Goal: Transaction & Acquisition: Purchase product/service

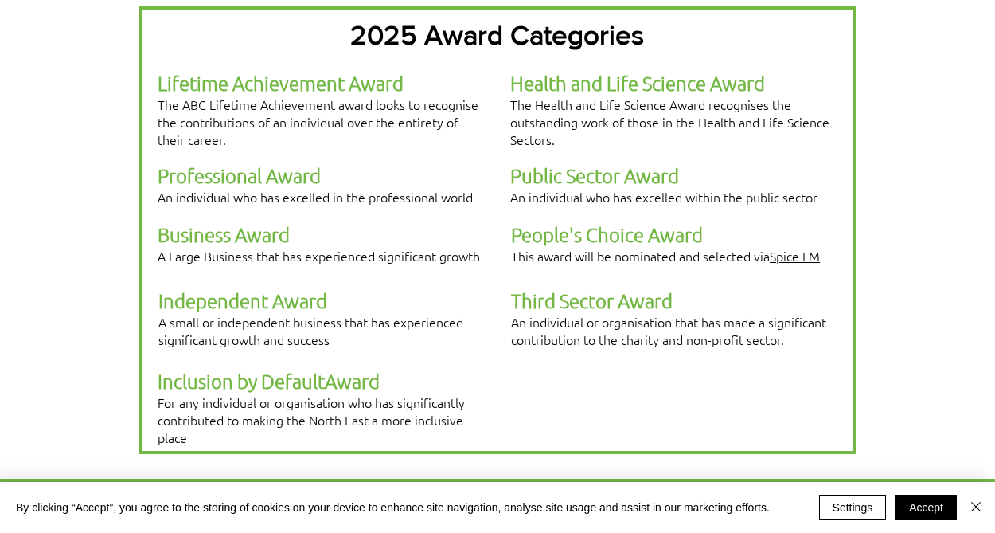
scroll to position [462, 0]
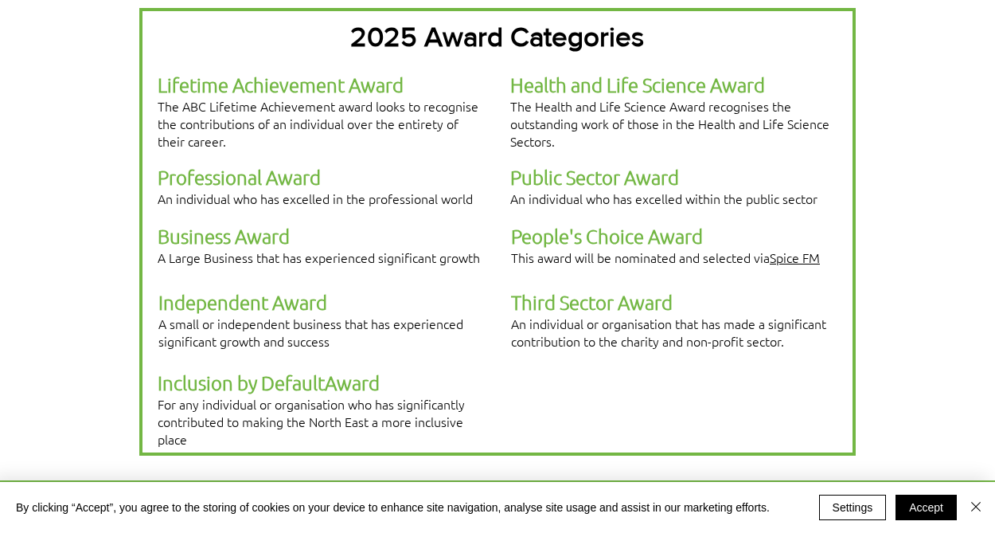
click at [553, 314] on span "An individual or organisation that has made a significant contribution to the c…" at bounding box center [668, 331] width 315 height 35
click at [565, 314] on span "An individual or organisation that has made a significant contribution to the c…" at bounding box center [668, 331] width 315 height 35
drag, startPoint x: 687, startPoint y: 272, endPoint x: 627, endPoint y: 268, distance: 60.6
click at [627, 290] on p "Third Sector Award" at bounding box center [674, 302] width 326 height 25
click at [607, 314] on span "An individual or organisation that has made a significant contribution to the c…" at bounding box center [668, 331] width 315 height 35
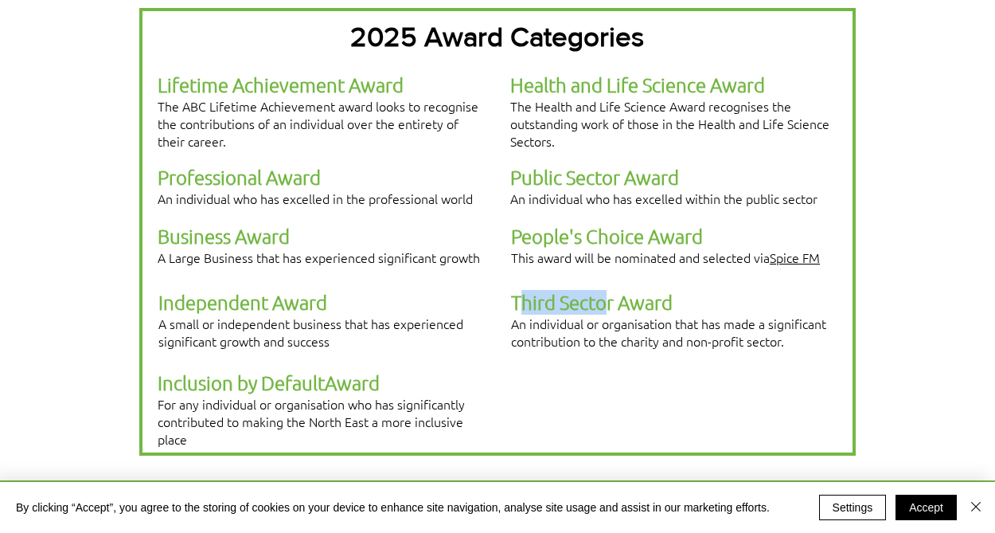
drag, startPoint x: 517, startPoint y: 271, endPoint x: 604, endPoint y: 271, distance: 86.8
click at [604, 290] on span "Third Sector Award" at bounding box center [592, 302] width 162 height 24
click at [559, 314] on span "An individual or organisation that has made a significant contribution to the c…" at bounding box center [668, 331] width 315 height 35
drag, startPoint x: 515, startPoint y: 275, endPoint x: 678, endPoint y: 278, distance: 163.2
click at [678, 290] on p "Third Sector Award" at bounding box center [674, 302] width 326 height 25
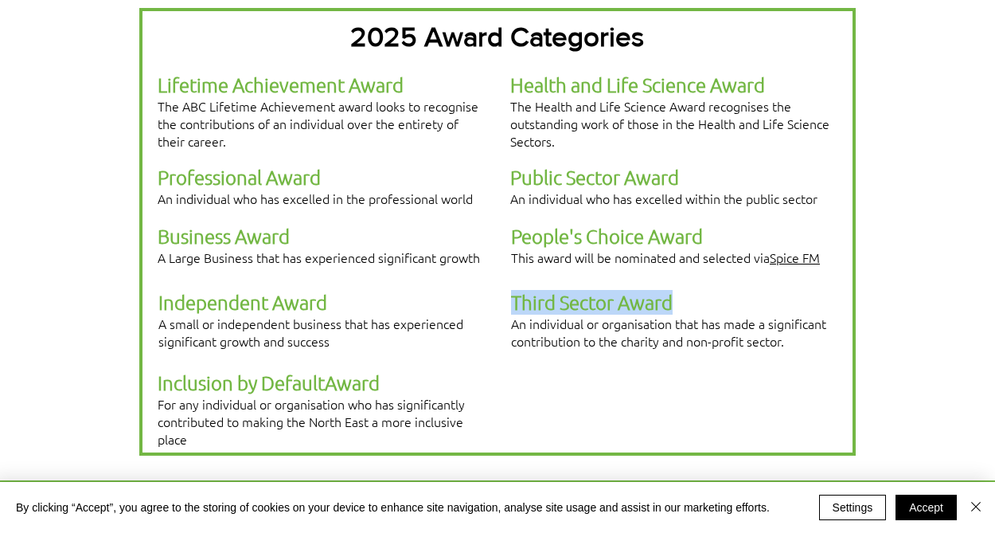
copy span "Third Sector Award"
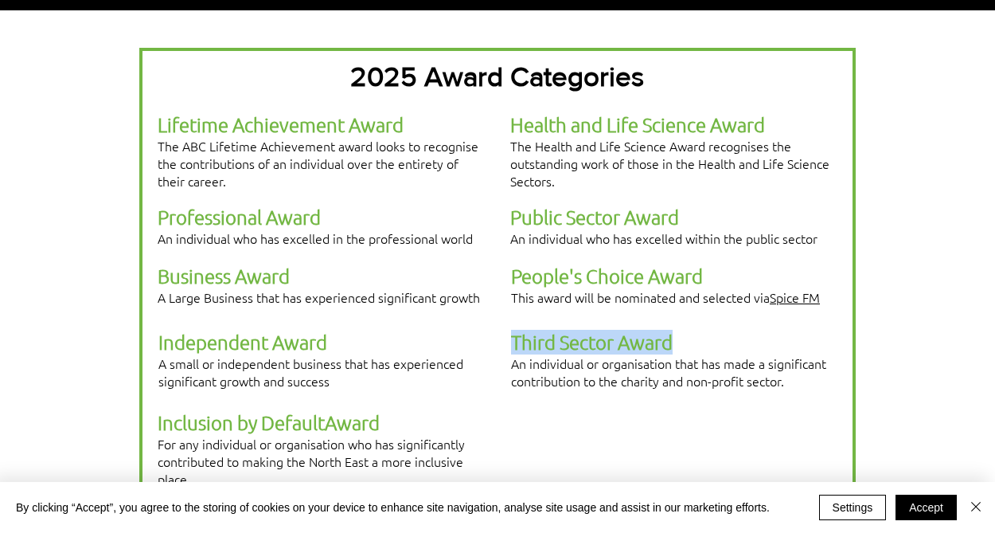
scroll to position [0, 0]
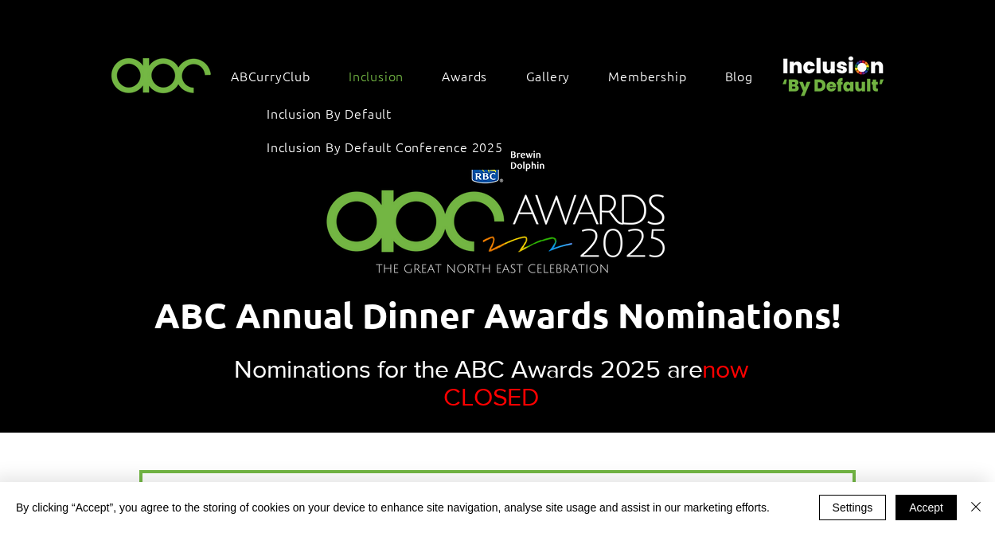
click at [377, 80] on span "Inclusion" at bounding box center [376, 76] width 55 height 18
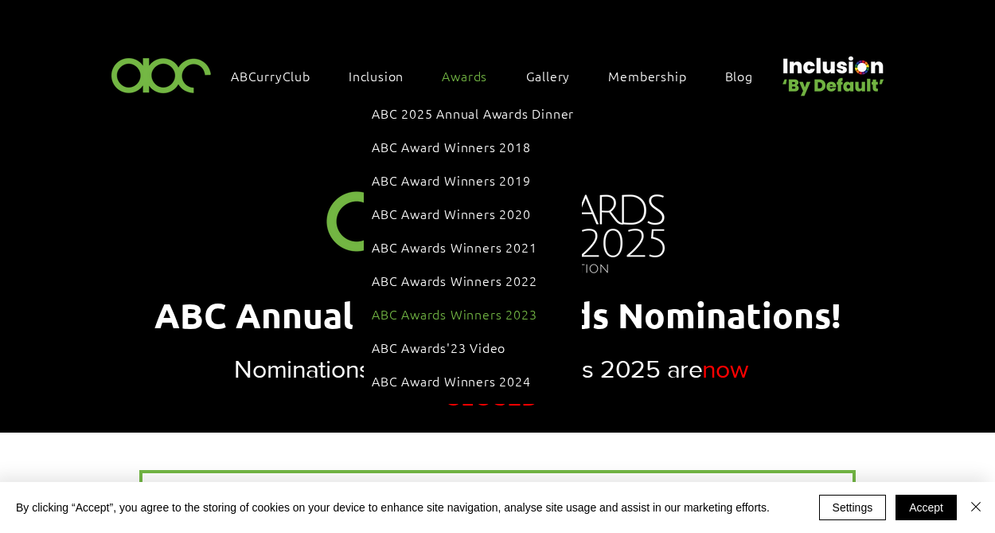
click at [457, 305] on span "ABC Awards Winners 2023" at bounding box center [454, 314] width 165 height 18
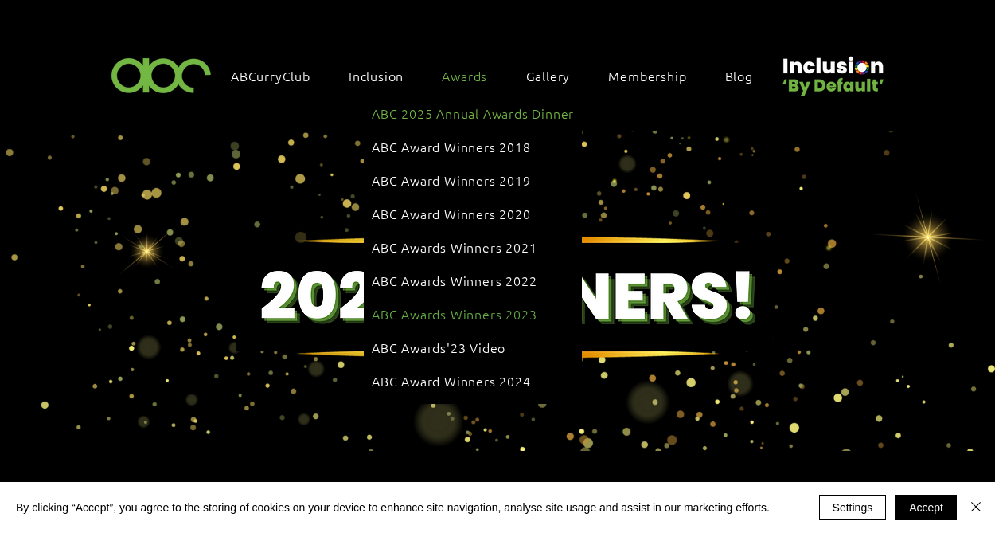
click at [447, 111] on span "ABC 2025 Annual Awards Dinner" at bounding box center [473, 113] width 202 height 18
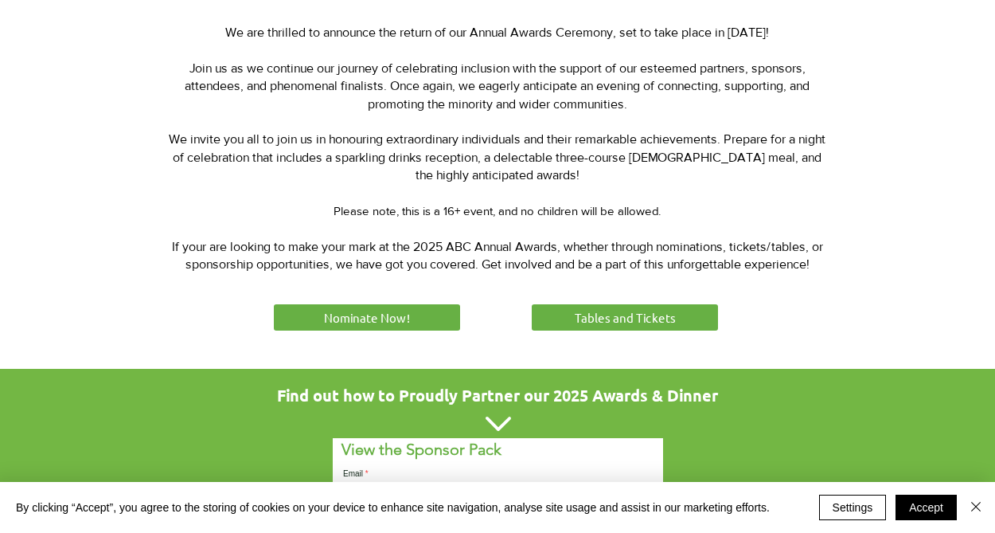
scroll to position [683, 0]
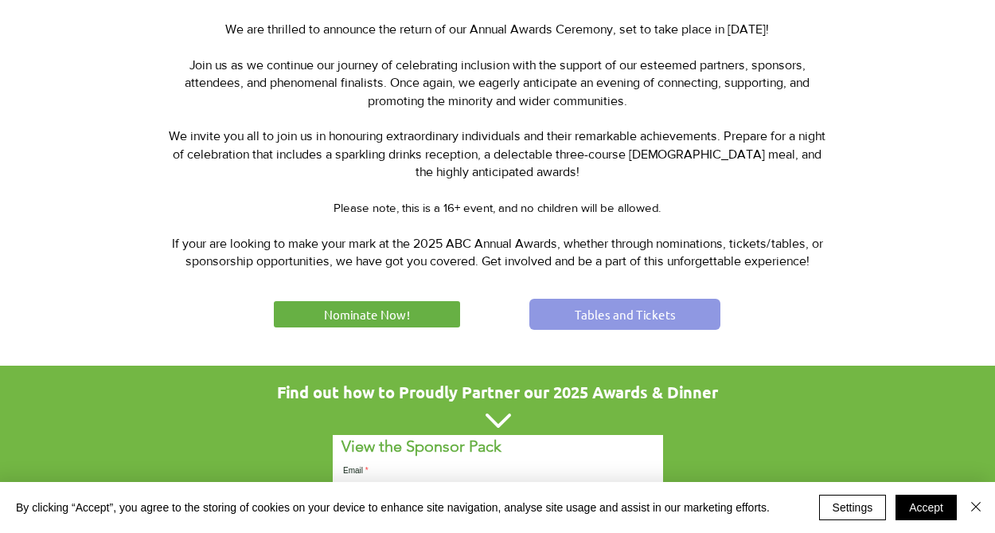
click at [584, 310] on span "Tables and Tickets" at bounding box center [625, 314] width 101 height 17
